Goal: Check status: Check status

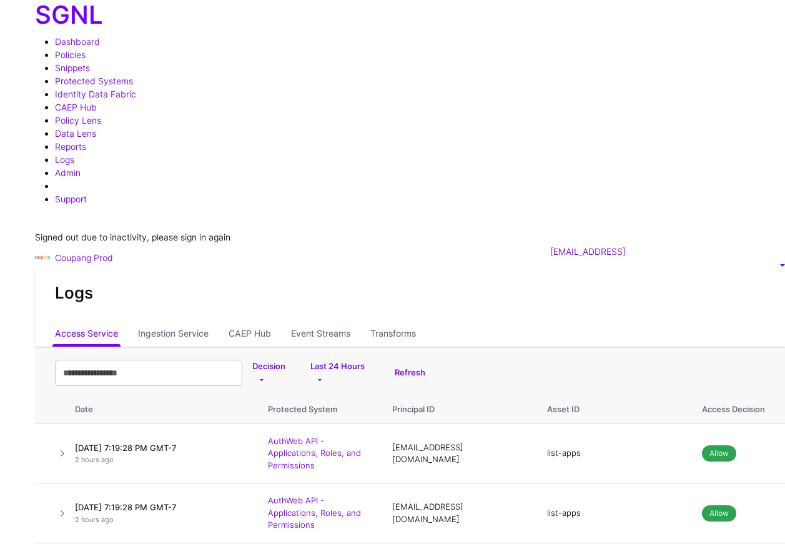
scroll to position [820, 0]
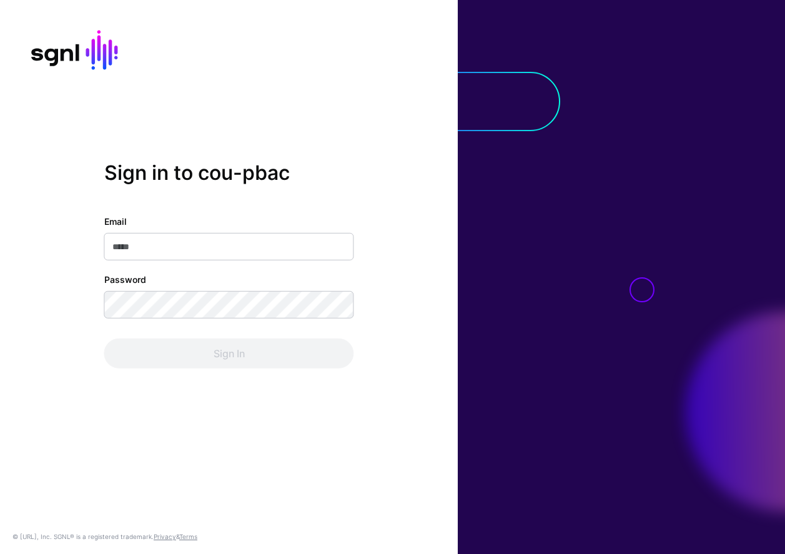
click at [0, 553] on com-1password-button at bounding box center [0, 554] width 0 height 0
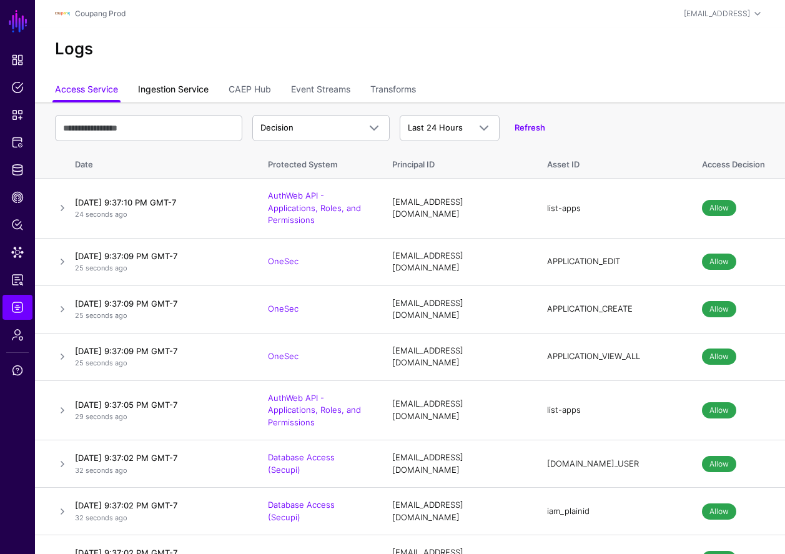
click at [198, 89] on link "Ingestion Service" at bounding box center [173, 91] width 71 height 24
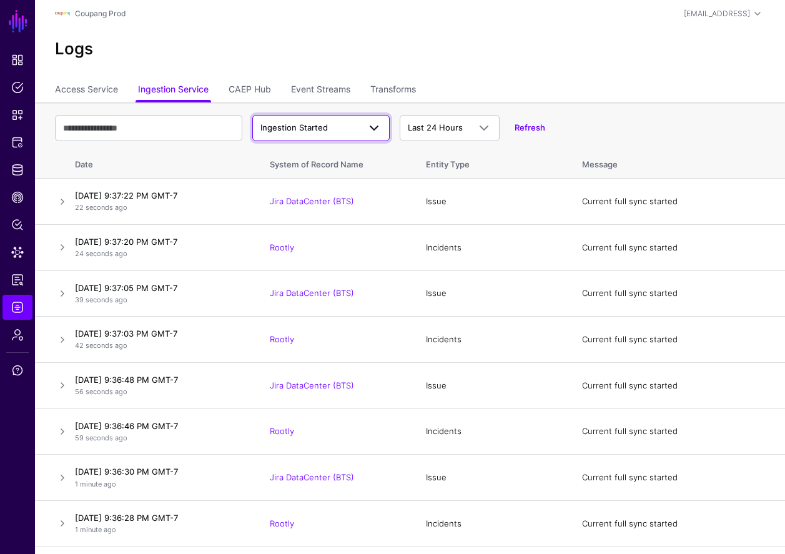
click at [308, 122] on span "Ingestion Started" at bounding box center [309, 128] width 99 height 12
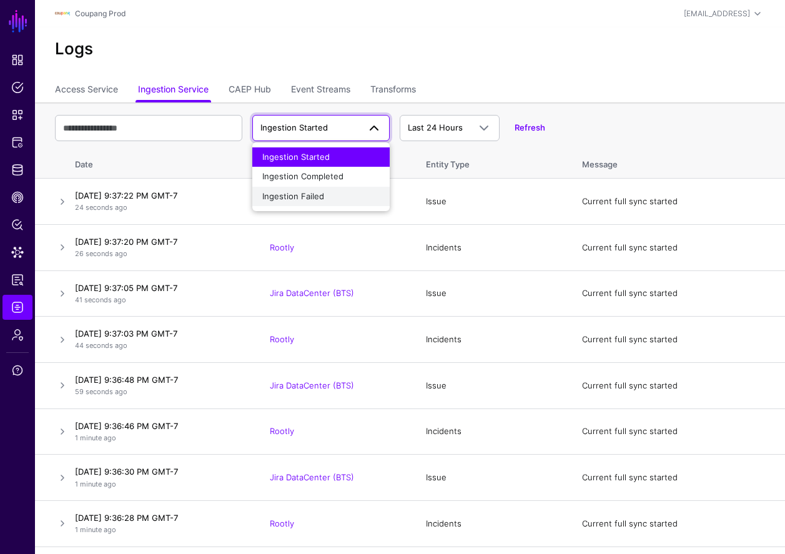
click at [312, 191] on span "Ingestion Failed" at bounding box center [293, 196] width 62 height 10
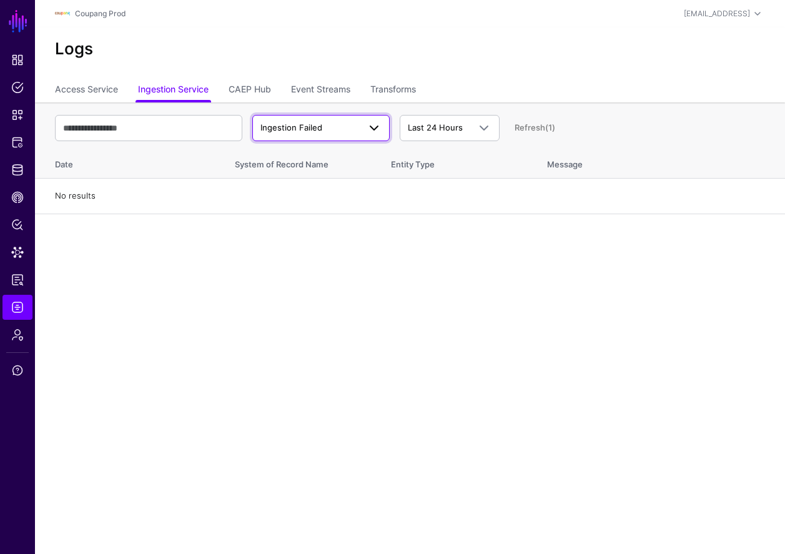
click at [319, 131] on span "Ingestion Failed" at bounding box center [291, 127] width 62 height 10
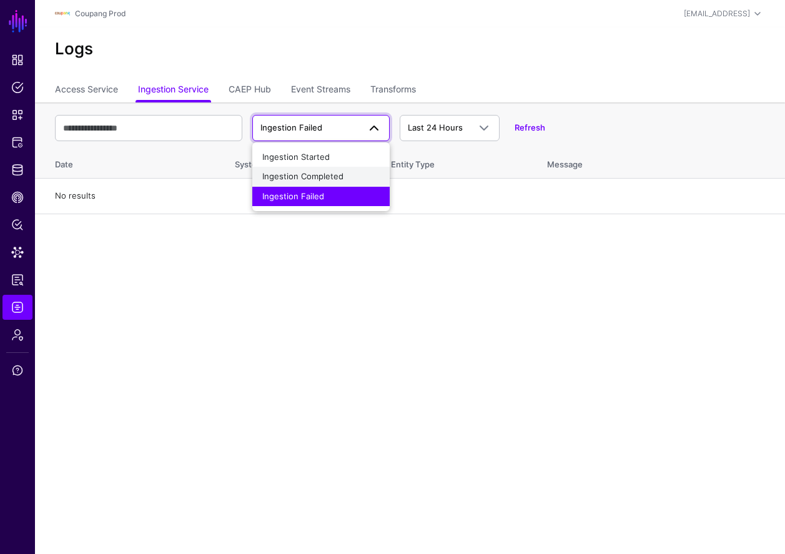
click at [316, 172] on span "Ingestion Completed" at bounding box center [302, 176] width 81 height 10
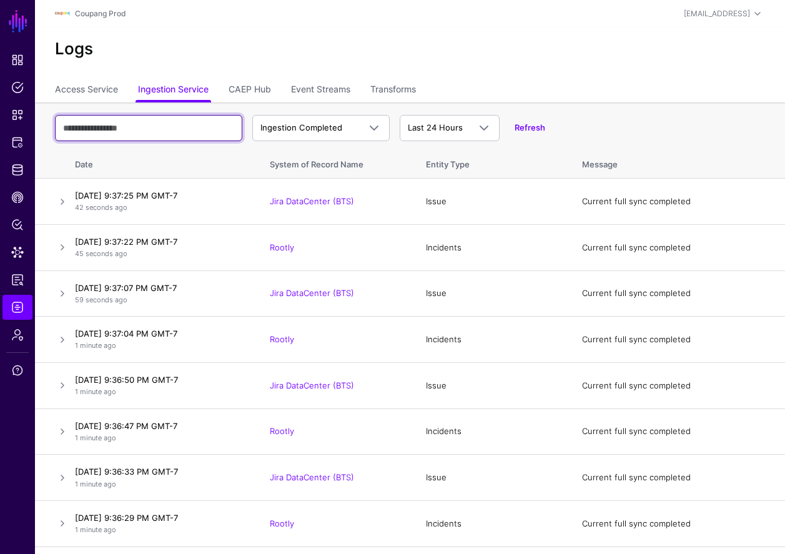
click at [185, 136] on input "text" at bounding box center [148, 128] width 187 height 26
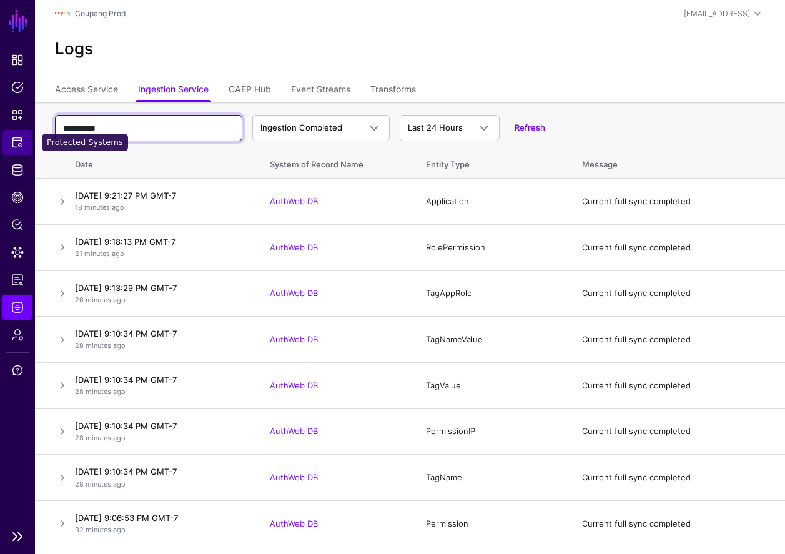
type input "**********"
click at [16, 140] on span "Protected Systems" at bounding box center [17, 142] width 12 height 12
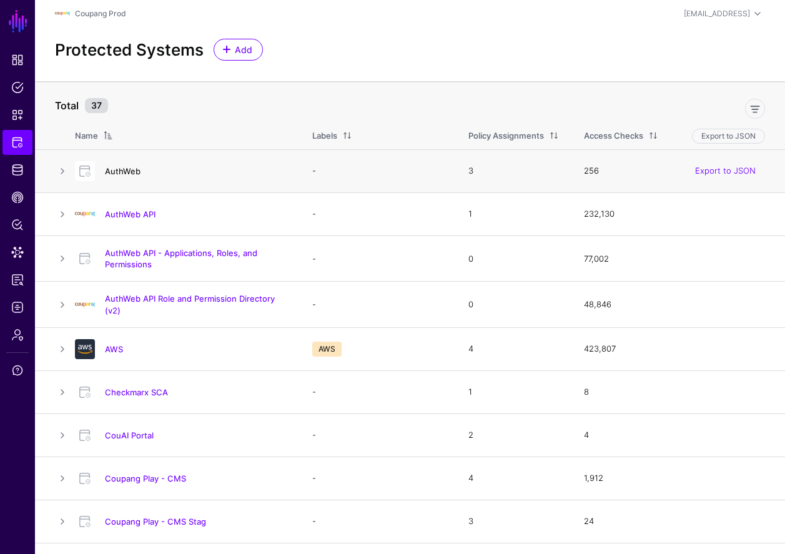
click at [119, 168] on link "AuthWeb" at bounding box center [123, 171] width 36 height 10
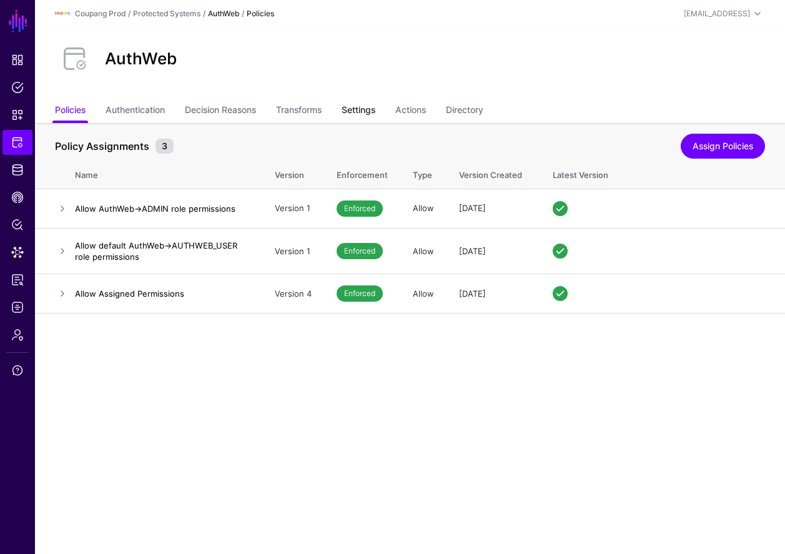
click at [367, 109] on link "Settings" at bounding box center [359, 111] width 34 height 24
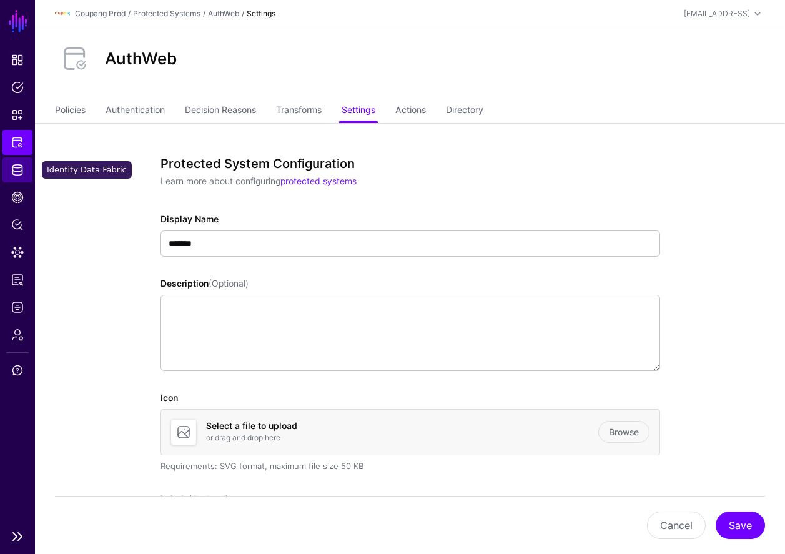
click at [12, 164] on span "Identity Data Fabric" at bounding box center [17, 170] width 12 height 12
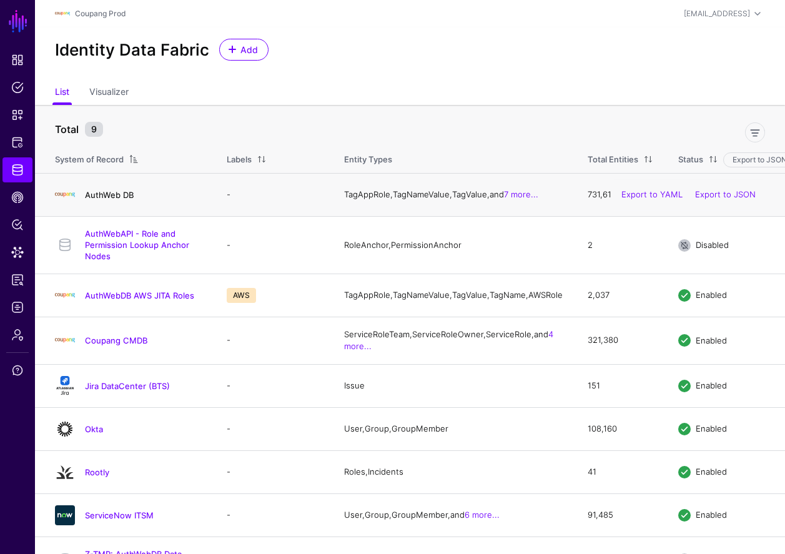
click at [106, 195] on link "AuthWeb DB" at bounding box center [109, 195] width 49 height 10
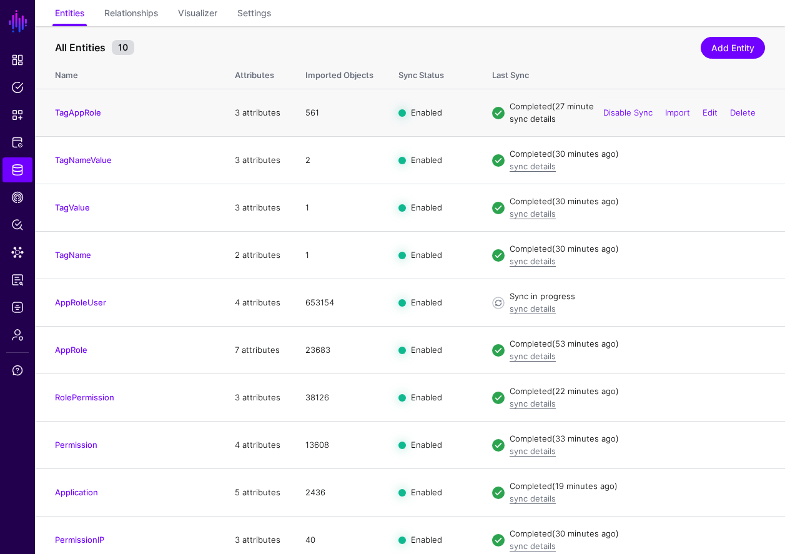
scroll to position [107, 0]
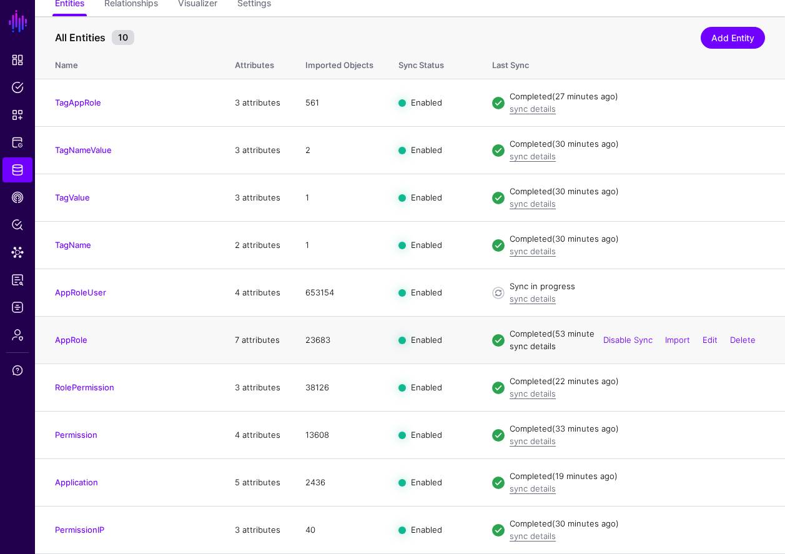
click at [542, 347] on link "sync details" at bounding box center [533, 346] width 46 height 10
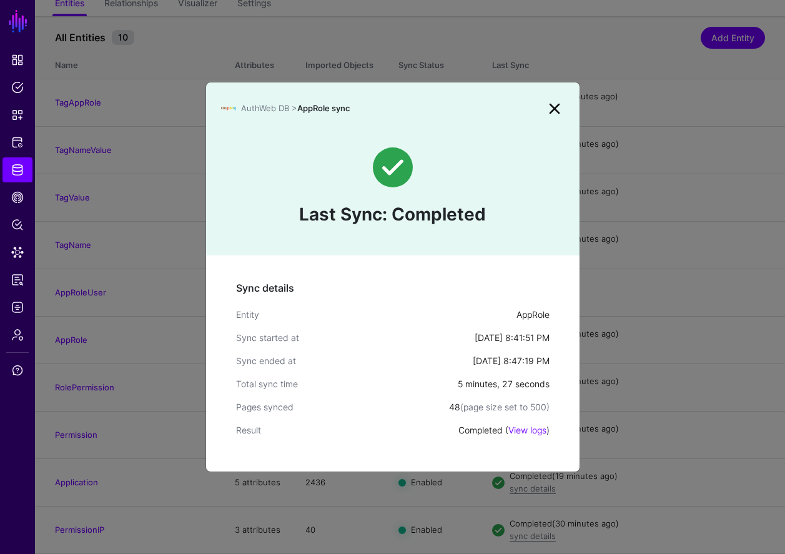
click at [553, 105] on link at bounding box center [555, 109] width 20 height 20
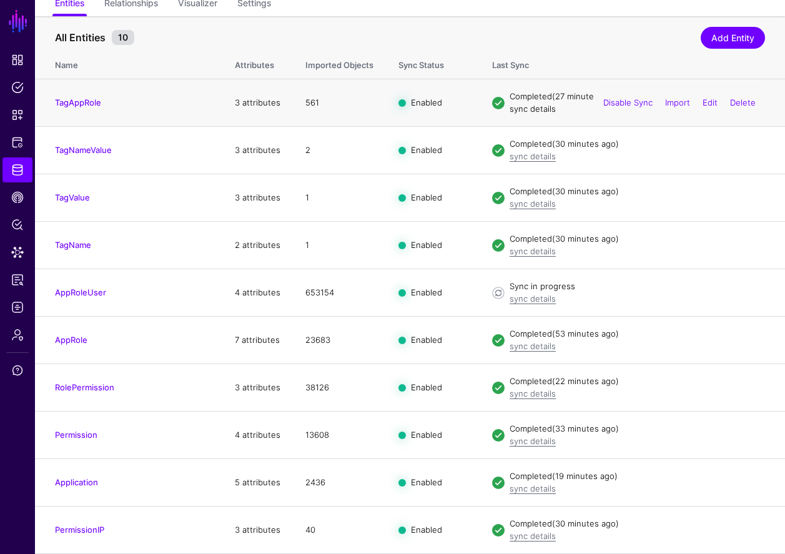
click at [516, 107] on link "sync details" at bounding box center [533, 109] width 46 height 10
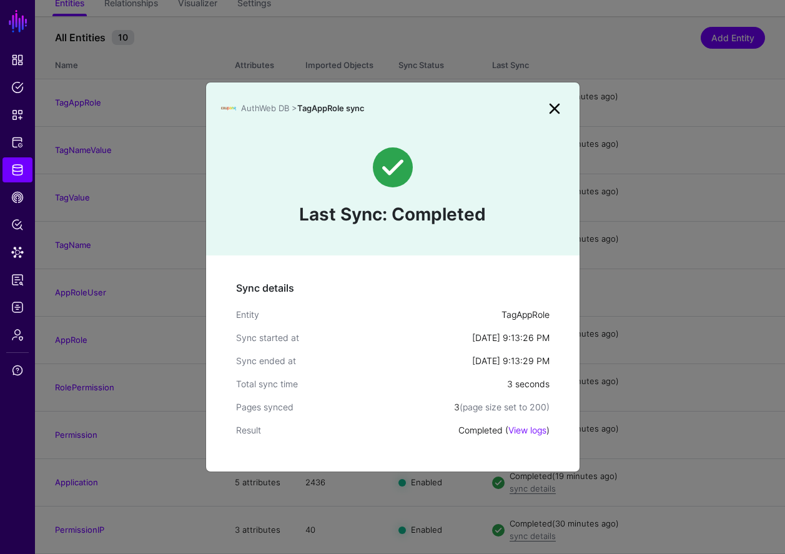
click at [555, 107] on link at bounding box center [555, 109] width 20 height 20
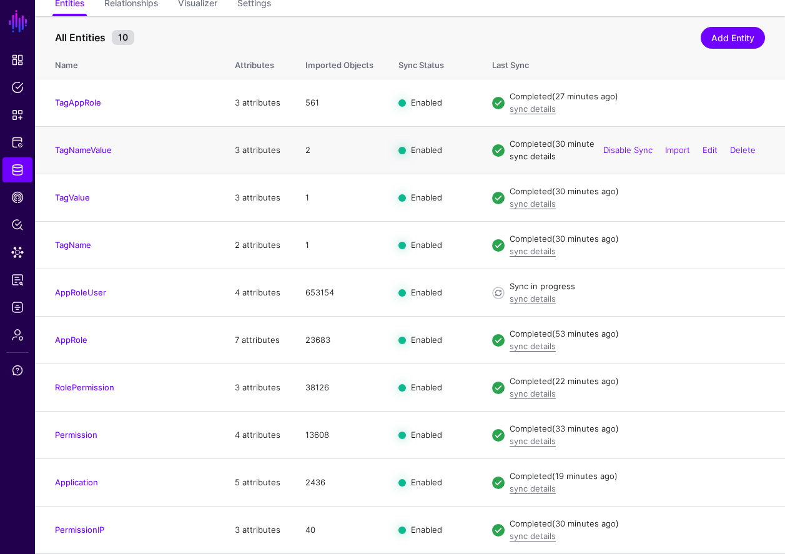
click at [526, 154] on link "sync details" at bounding box center [533, 156] width 46 height 10
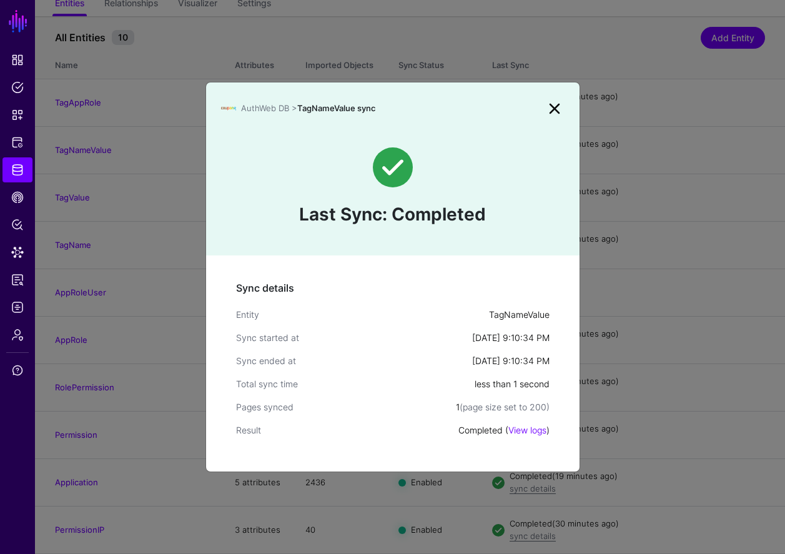
click at [561, 112] on link at bounding box center [555, 109] width 20 height 20
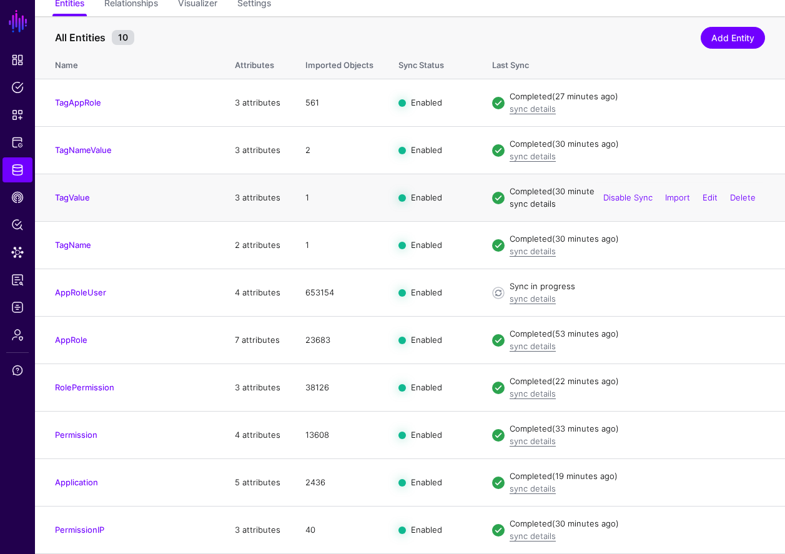
click at [519, 204] on link "sync details" at bounding box center [533, 204] width 46 height 10
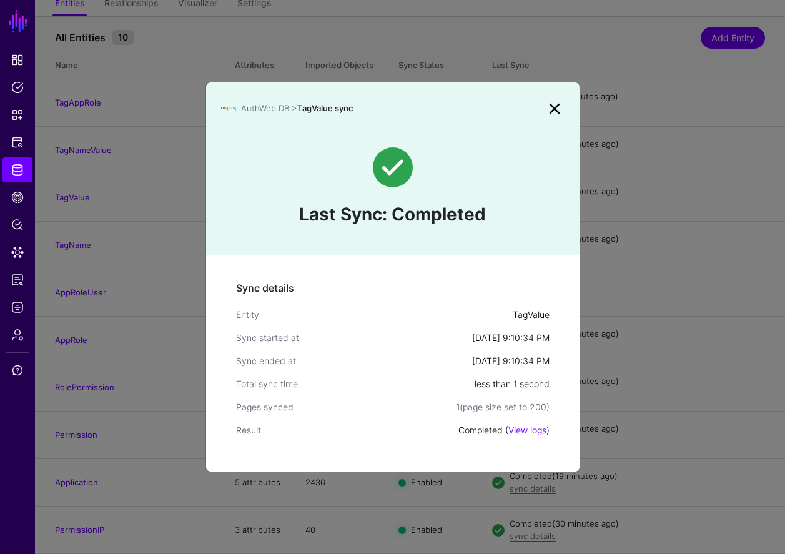
click at [559, 115] on link at bounding box center [555, 109] width 20 height 20
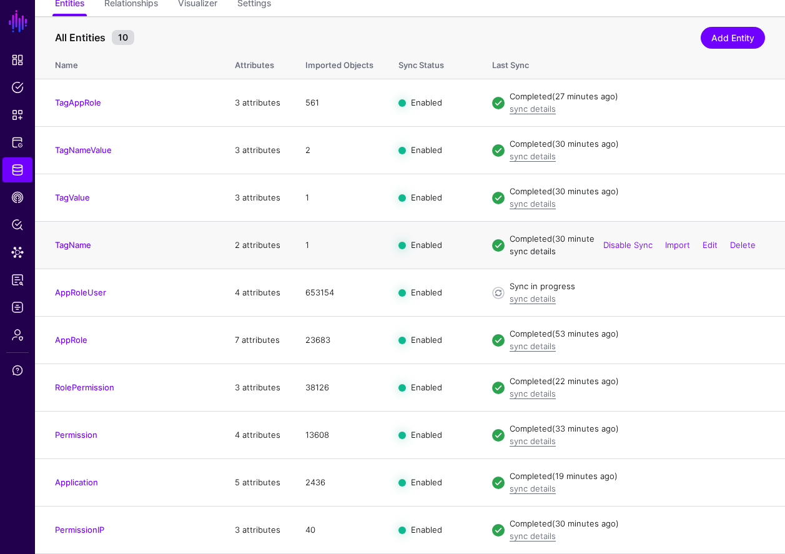
click at [531, 250] on link "sync details" at bounding box center [533, 251] width 46 height 10
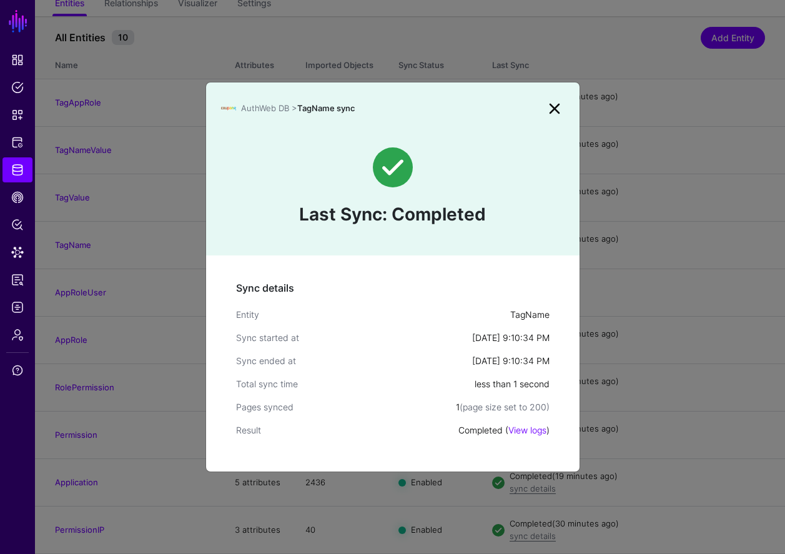
click at [557, 109] on link at bounding box center [555, 109] width 20 height 20
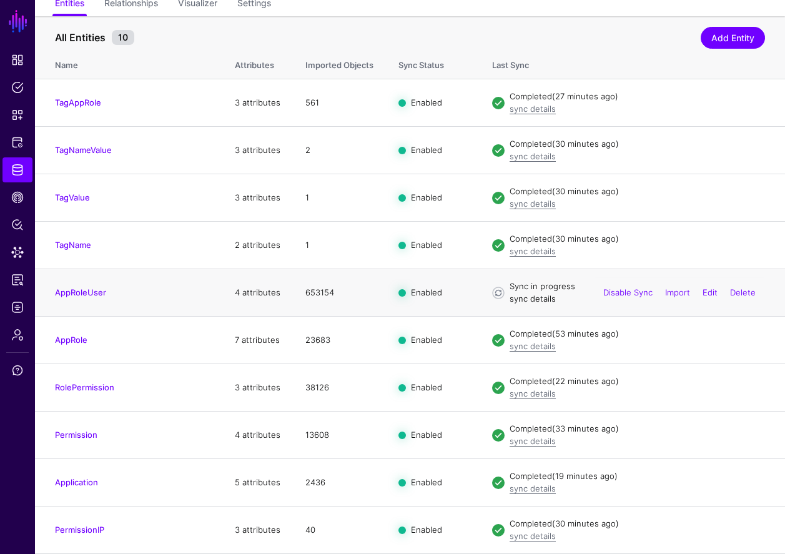
click at [539, 301] on link "sync details" at bounding box center [533, 299] width 46 height 10
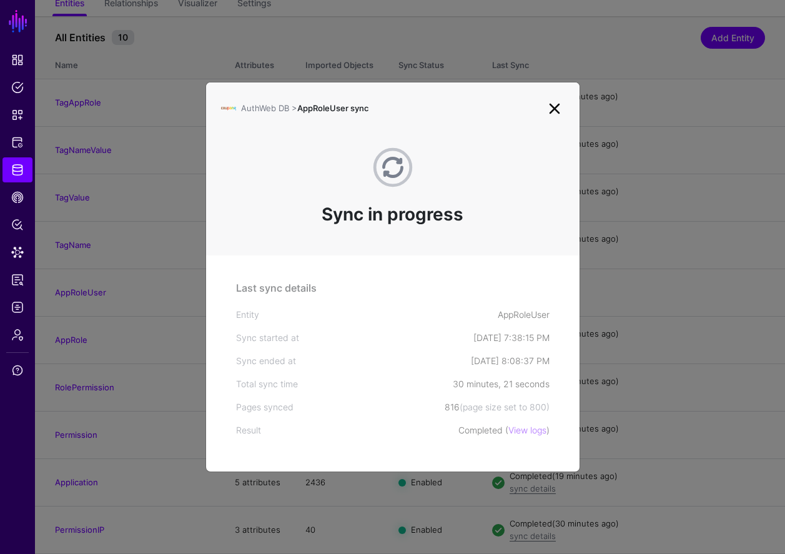
click at [552, 110] on link at bounding box center [555, 109] width 20 height 20
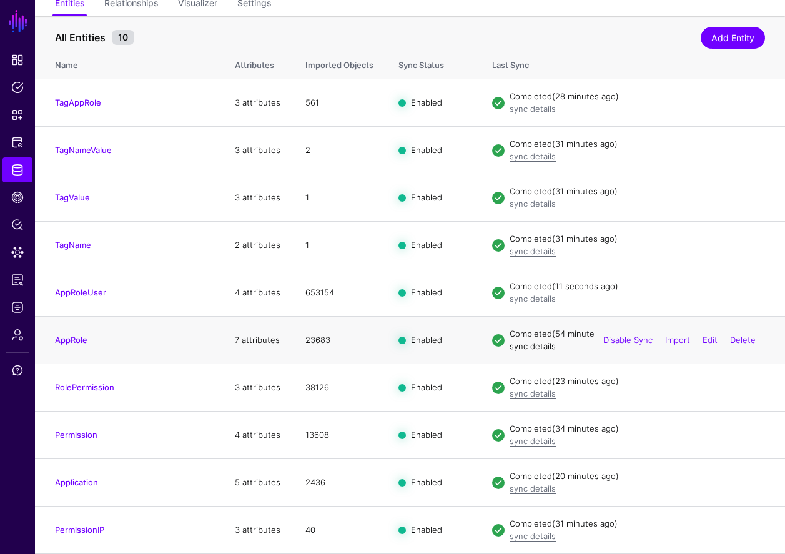
click at [523, 349] on link "sync details" at bounding box center [533, 346] width 46 height 10
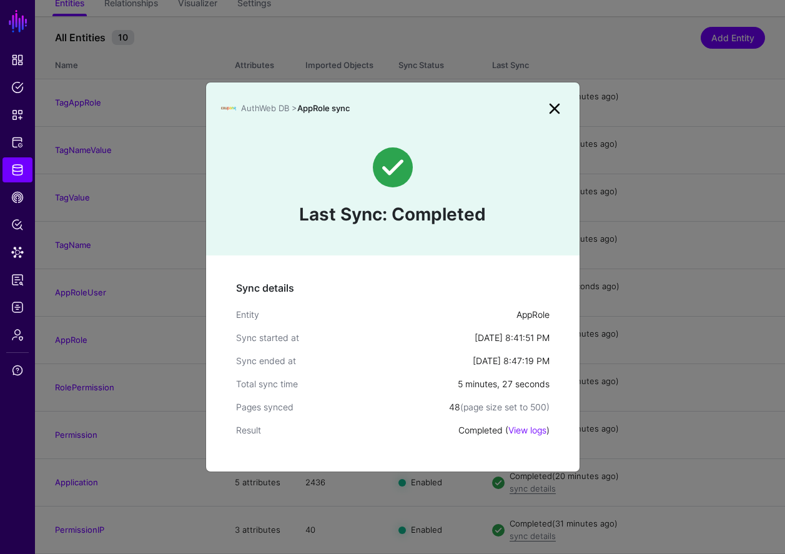
click at [550, 108] on link at bounding box center [555, 109] width 20 height 20
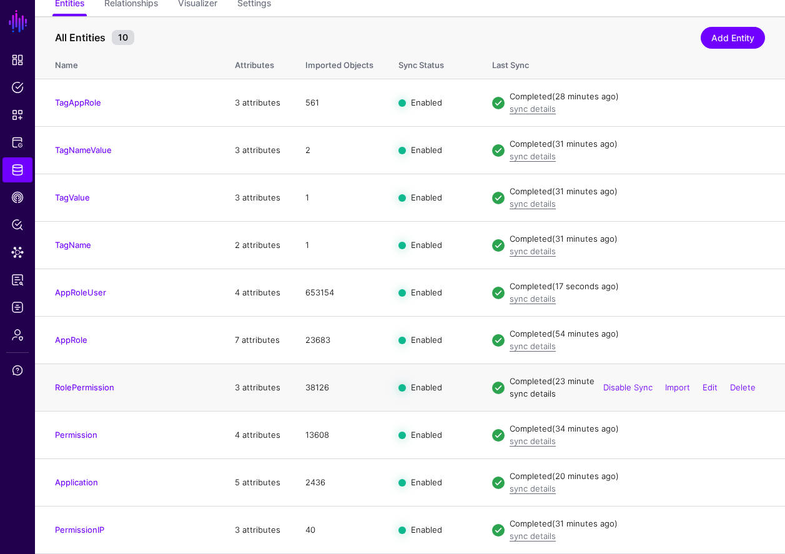
click at [536, 397] on link "sync details" at bounding box center [533, 393] width 46 height 10
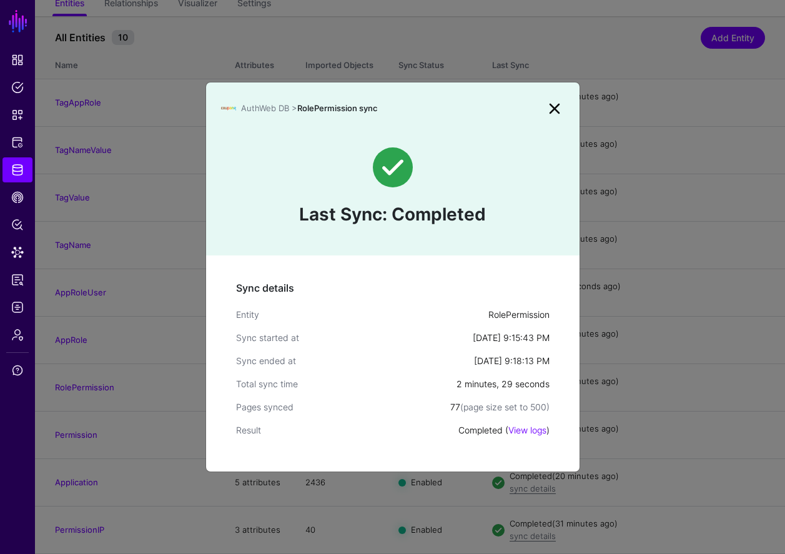
click at [550, 107] on link at bounding box center [555, 109] width 20 height 20
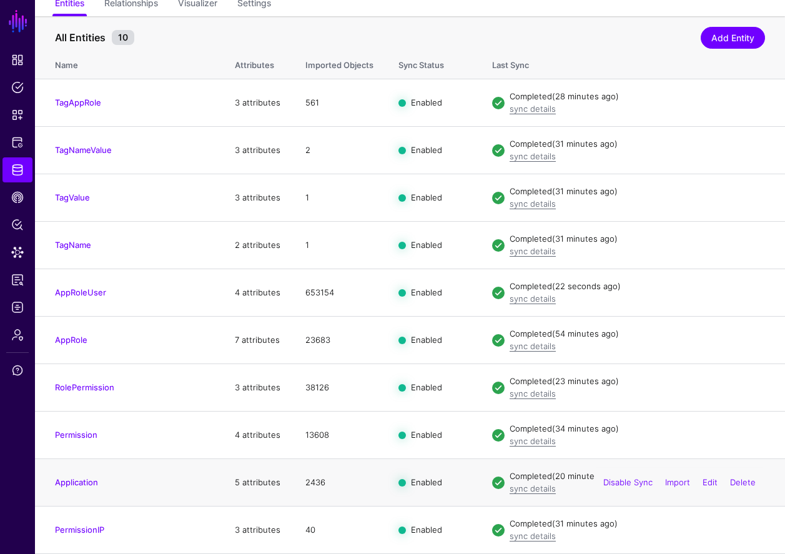
click at [534, 493] on div "sync details" at bounding box center [637, 489] width 255 height 12
click at [535, 488] on link "sync details" at bounding box center [533, 488] width 46 height 10
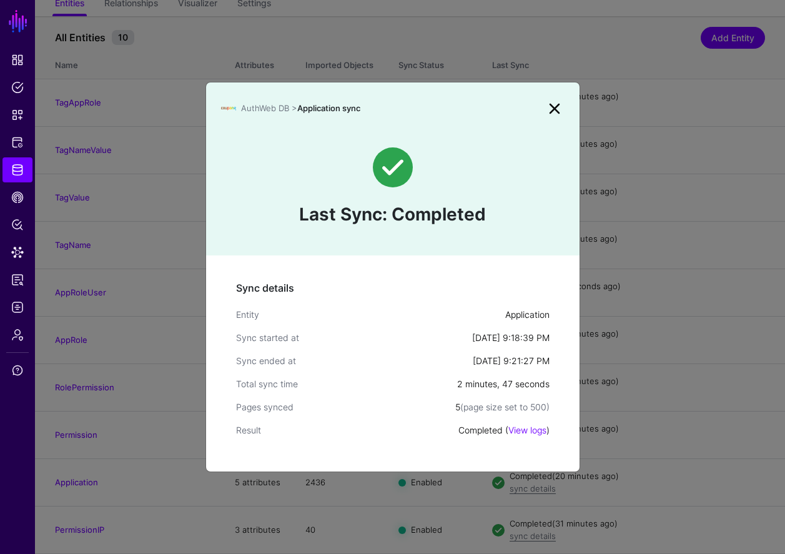
click at [556, 111] on link at bounding box center [555, 109] width 20 height 20
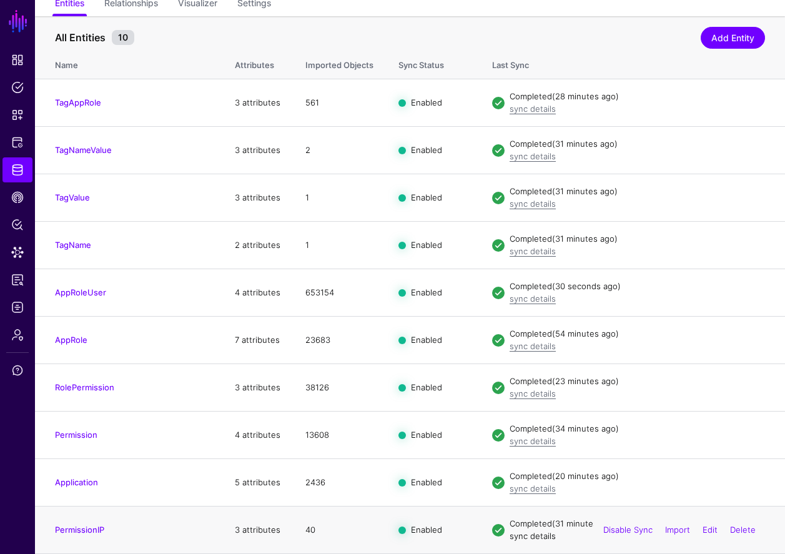
click at [525, 533] on link "sync details" at bounding box center [533, 536] width 46 height 10
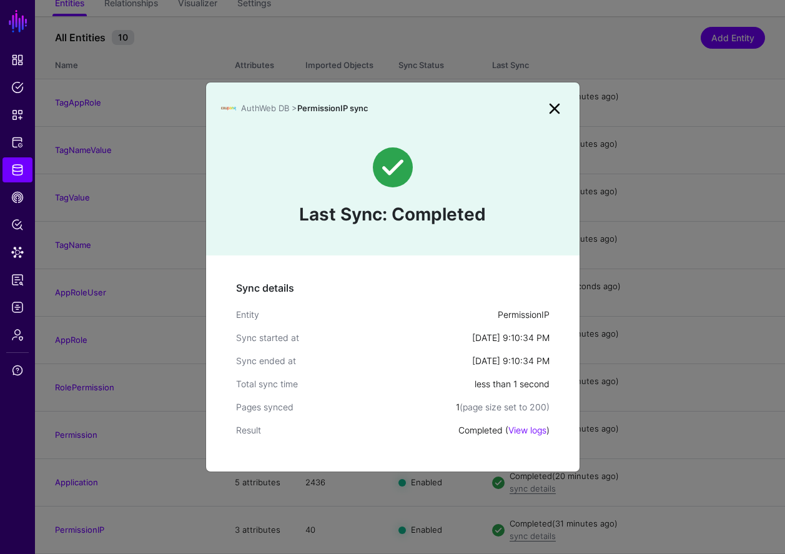
click at [557, 104] on link at bounding box center [555, 109] width 20 height 20
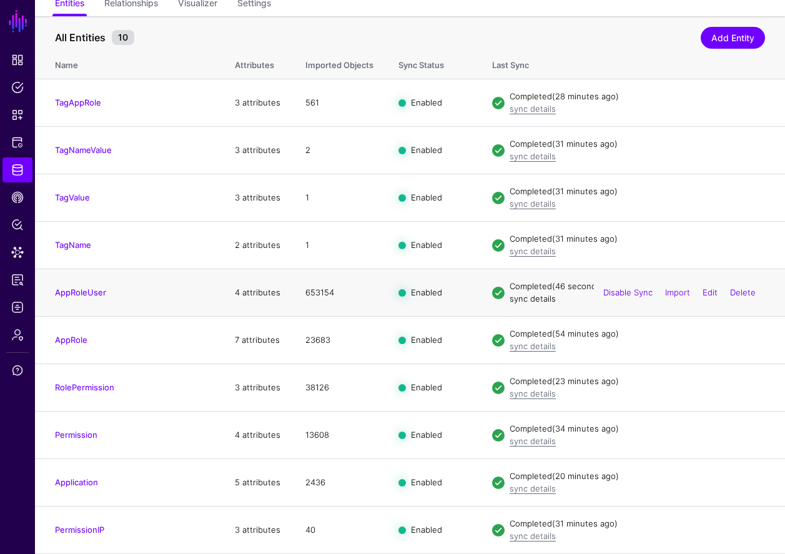
click at [520, 300] on link "sync details" at bounding box center [533, 299] width 46 height 10
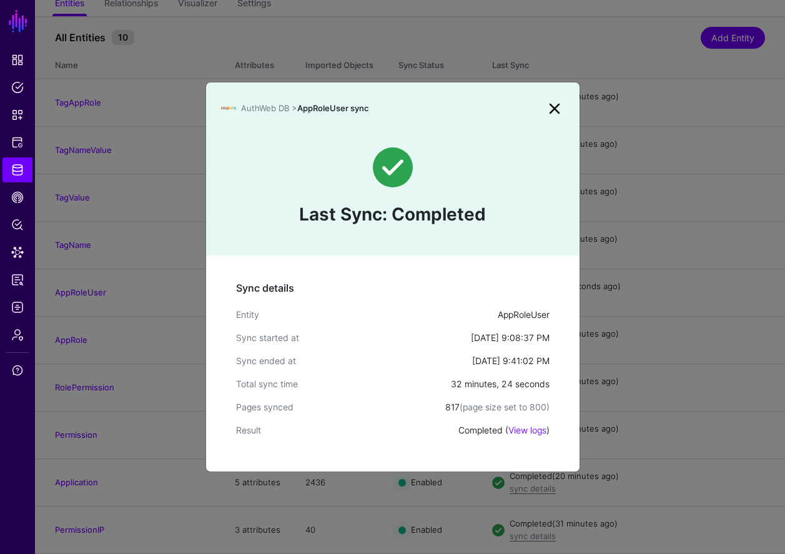
click at [559, 109] on link at bounding box center [555, 109] width 20 height 20
